Goal: Find specific page/section: Find specific page/section

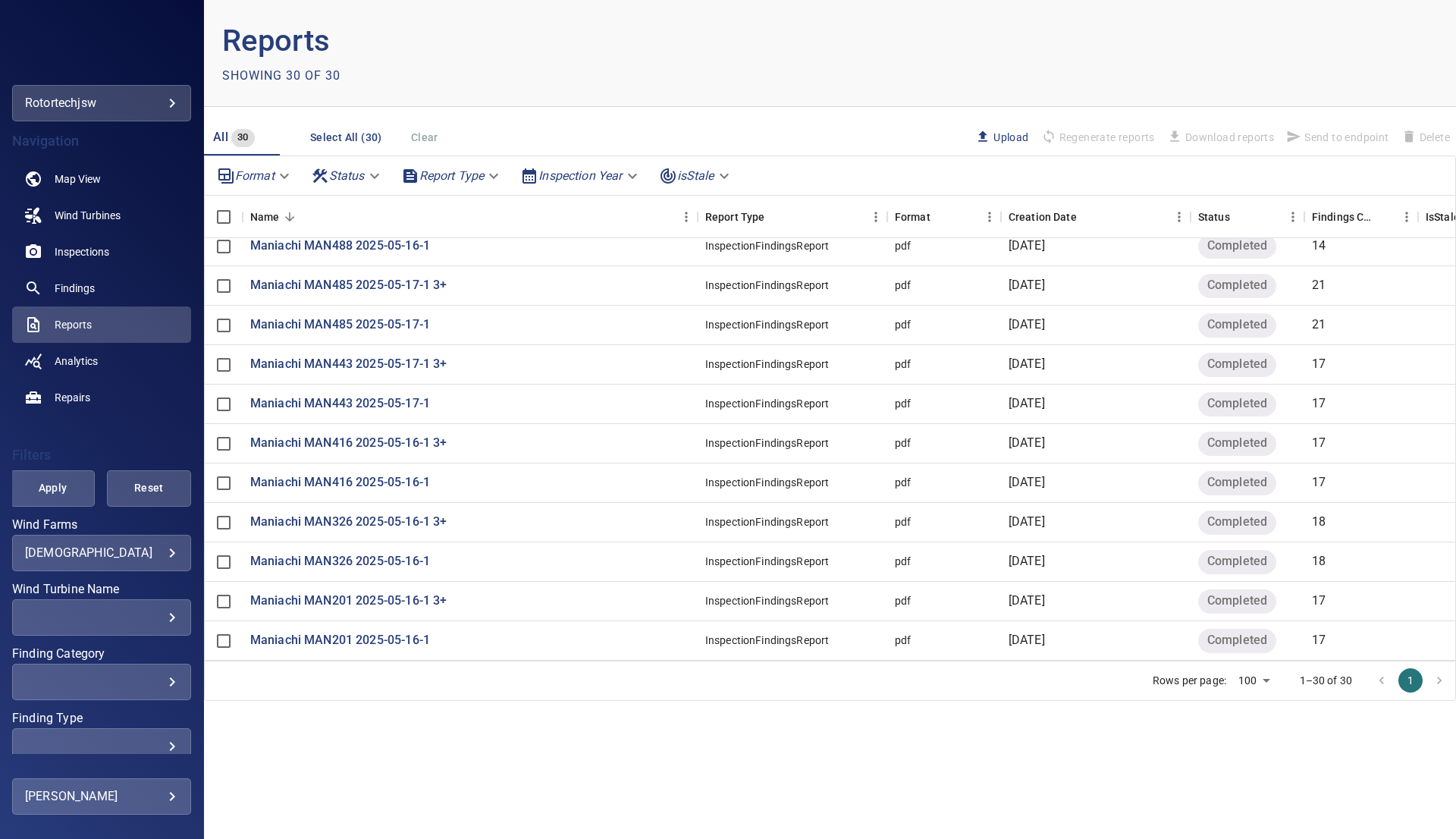
scroll to position [124, 0]
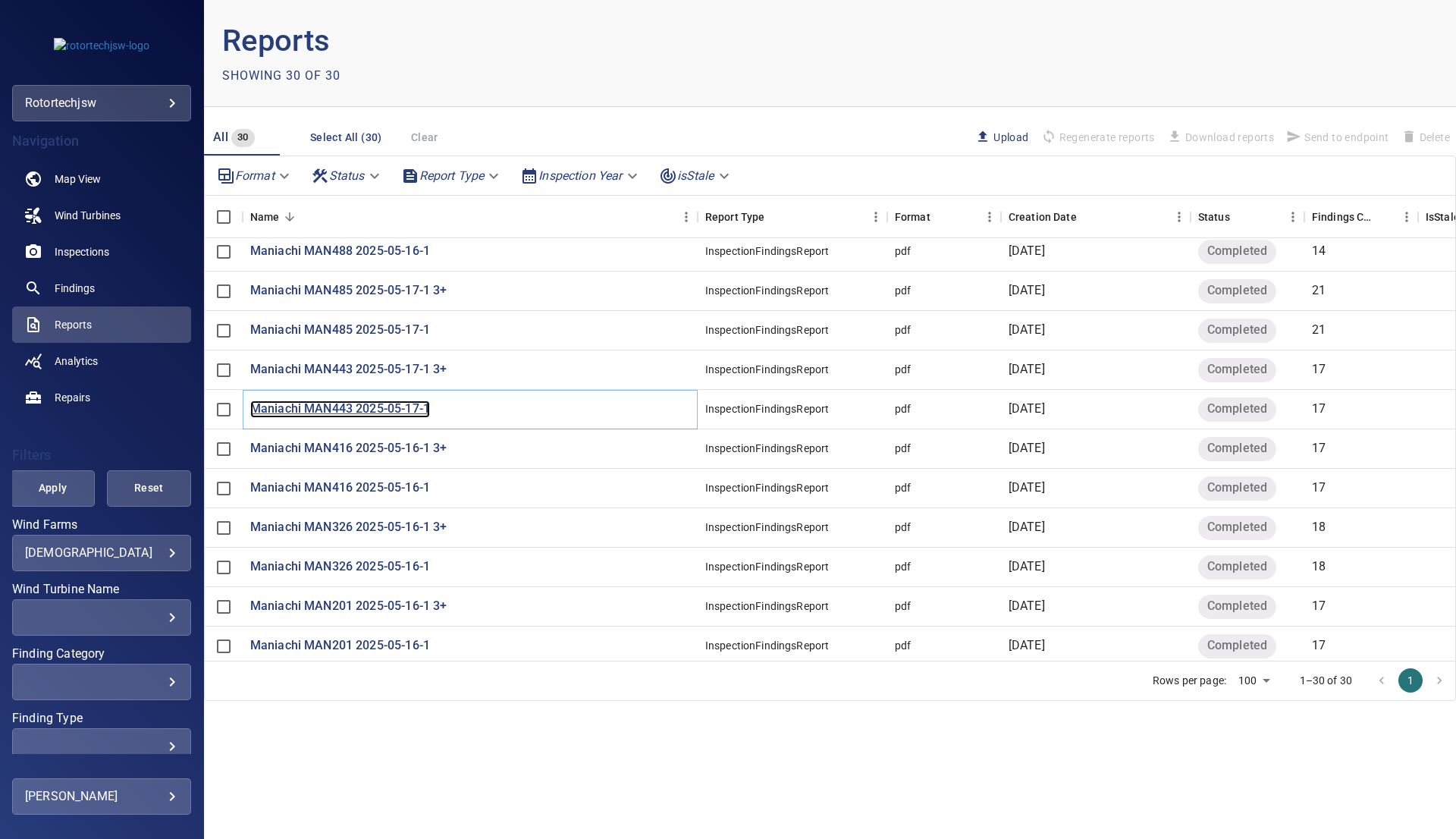
click at [325, 407] on p "Maniachi MAN443 2025-05-17-1" at bounding box center [339, 409] width 180 height 18
